Goal: Find contact information: Find contact information

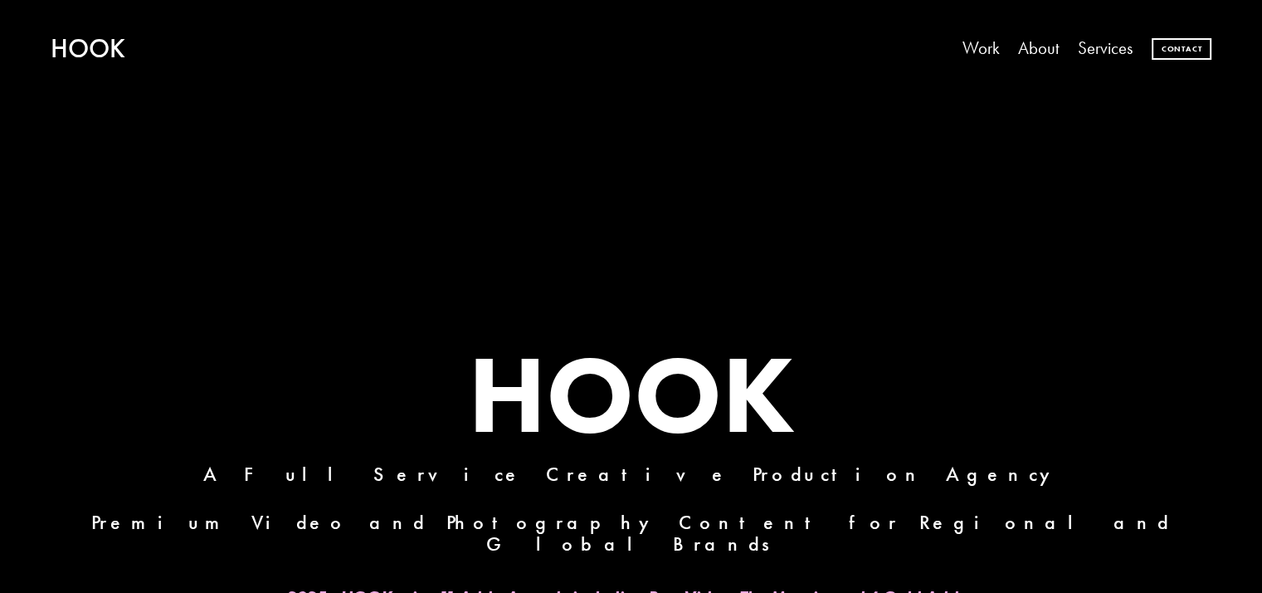
click at [1167, 40] on link "Contact" at bounding box center [1182, 49] width 60 height 22
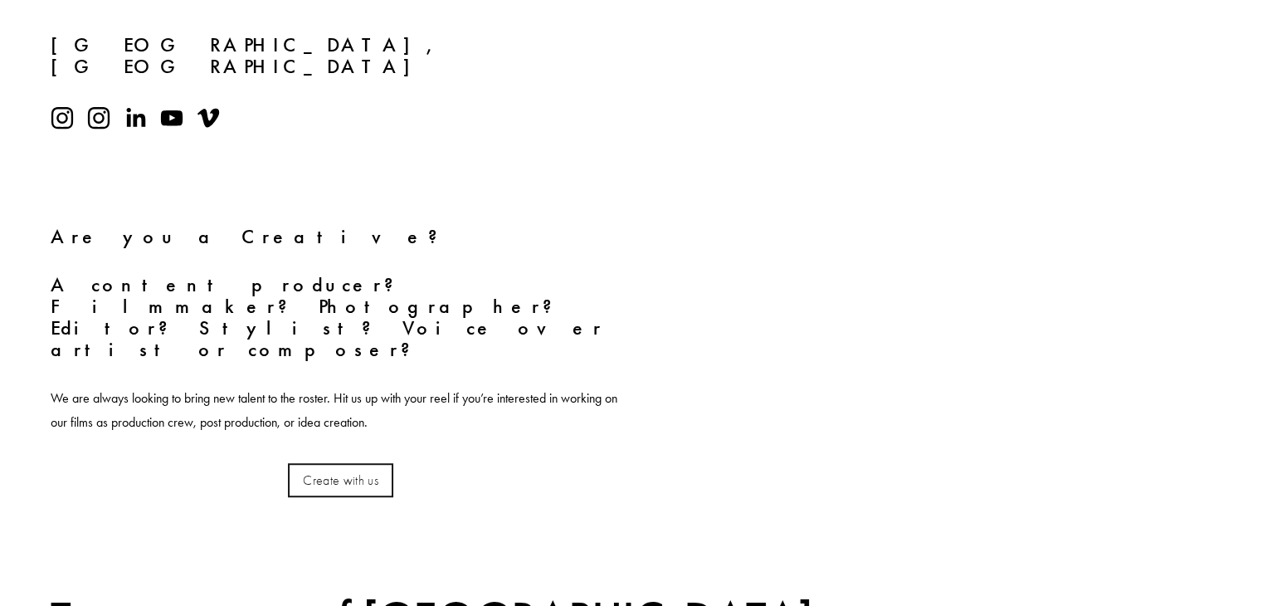
scroll to position [996, 0]
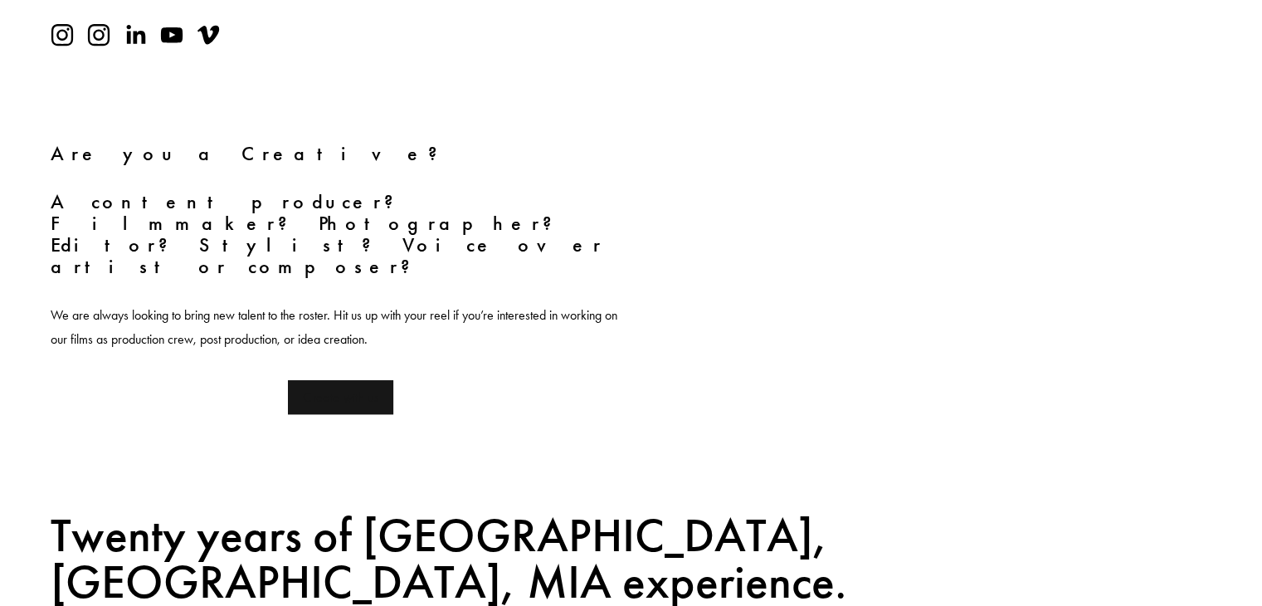
click at [318, 380] on button "Create with us" at bounding box center [340, 397] width 105 height 34
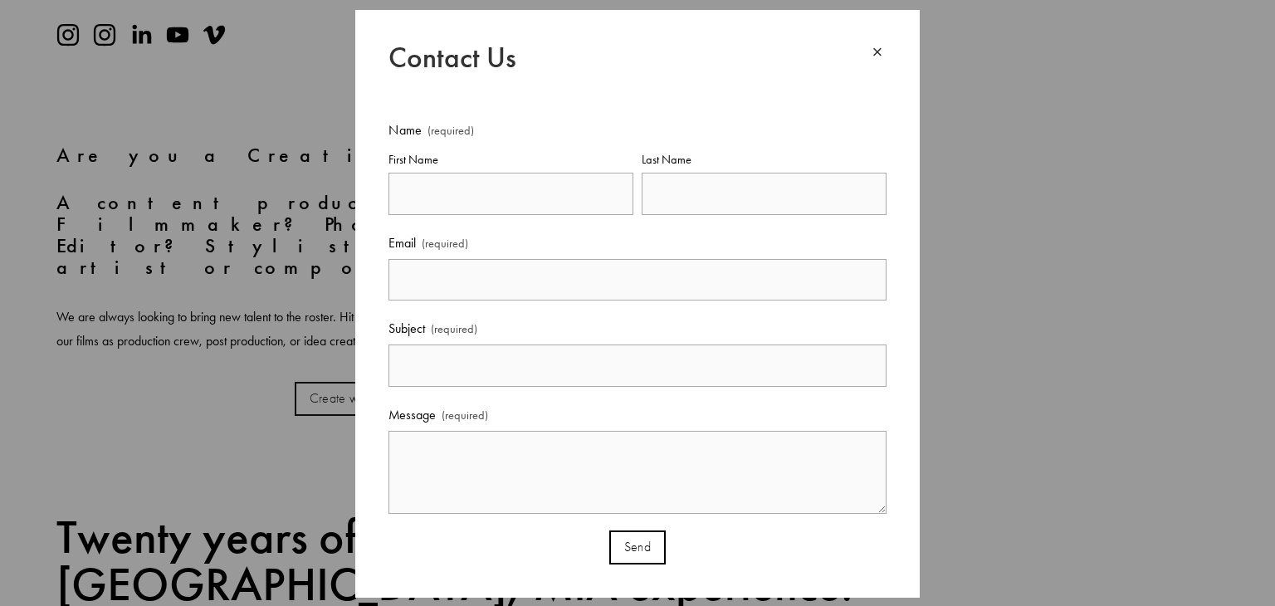
drag, startPoint x: 891, startPoint y: 43, endPoint x: 882, endPoint y: 43, distance: 9.1
click at [887, 43] on div "× Contact Us Name (required) First Name Last Name Email (required) Subject (req…" at bounding box center [637, 304] width 564 height 588
drag, startPoint x: 878, startPoint y: 60, endPoint x: 860, endPoint y: 56, distance: 18.6
click at [868, 57] on div "×" at bounding box center [877, 52] width 18 height 18
